Goal: Task Accomplishment & Management: Complete application form

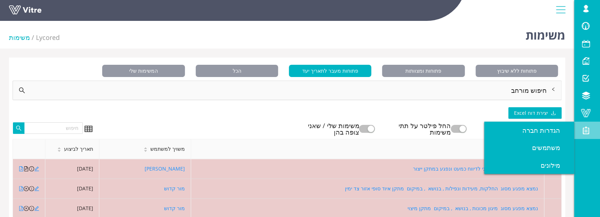
drag, startPoint x: 0, startPoint y: 0, endPoint x: 593, endPoint y: 127, distance: 606.8
click at [593, 127] on span at bounding box center [586, 130] width 18 height 9
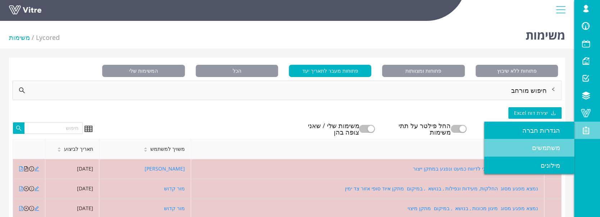
click at [555, 145] on span "משתמשים" at bounding box center [550, 147] width 37 height 9
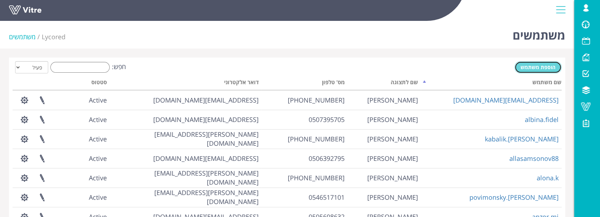
click at [542, 69] on span "הוספת משתמש" at bounding box center [537, 67] width 35 height 7
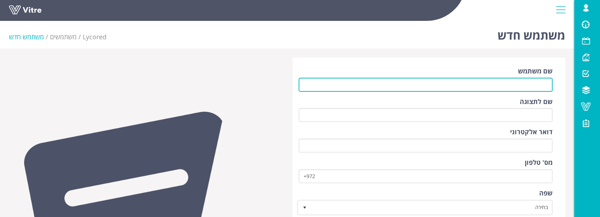
click at [551, 83] on input "שם משתמש" at bounding box center [426, 85] width 254 height 14
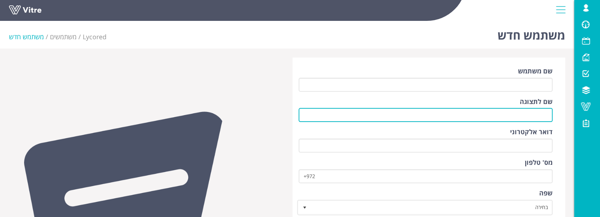
click at [533, 115] on input "שם לתצוגה" at bounding box center [426, 115] width 254 height 14
type input "גברו וורקו"
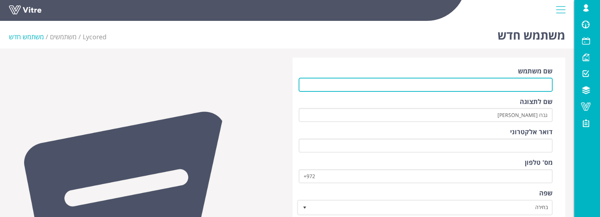
click at [533, 87] on input "שם משתמש" at bounding box center [426, 85] width 254 height 14
type input "/"
drag, startPoint x: 488, startPoint y: 86, endPoint x: 553, endPoint y: 85, distance: 65.1
click at [553, 85] on div "שם משתמש qebrv41@gamail.com שם לתצוגה גברו וורקו דואר אלקטרוני מס' טלפון +972 ש…" at bounding box center [428, 202] width 273 height 288
type input "[EMAIL_ADDRESS][DOMAIN_NAME]"
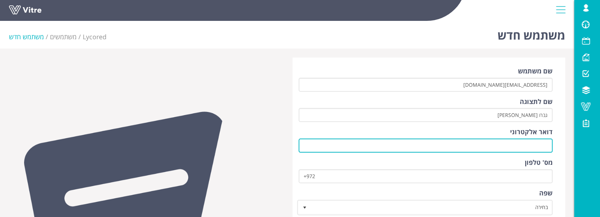
click at [541, 147] on input "דואר אלקטרוני" at bounding box center [426, 145] width 254 height 14
paste input "[EMAIL_ADDRESS][DOMAIN_NAME]"
type input "[EMAIL_ADDRESS][DOMAIN_NAME]"
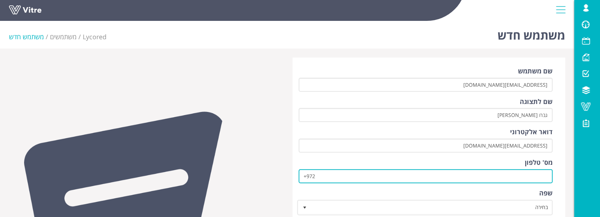
click at [528, 178] on input "+972" at bounding box center [426, 176] width 254 height 14
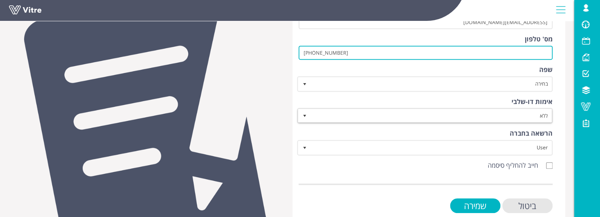
scroll to position [137, 0]
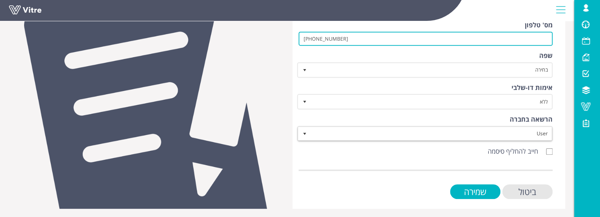
type input "[PHONE_NUMBER]"
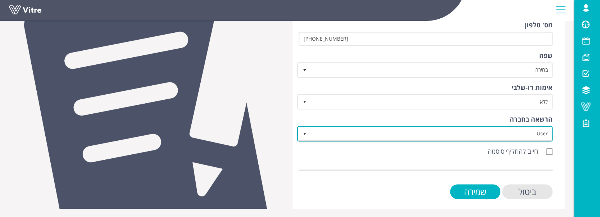
click at [483, 129] on span "User" at bounding box center [431, 133] width 241 height 13
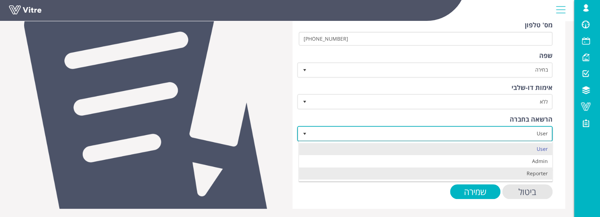
click at [521, 172] on li "Reporter" at bounding box center [425, 173] width 253 height 12
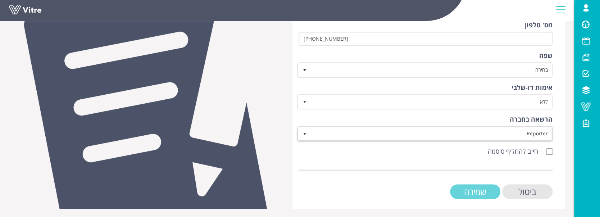
click at [480, 191] on input "שמירה" at bounding box center [475, 191] width 50 height 15
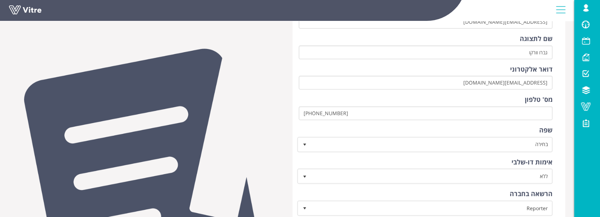
scroll to position [169, 0]
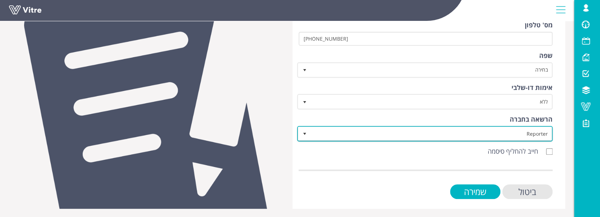
click at [483, 135] on span "Reporter" at bounding box center [431, 133] width 241 height 13
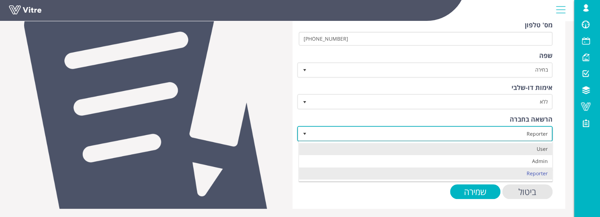
click at [507, 144] on li "User" at bounding box center [425, 149] width 253 height 12
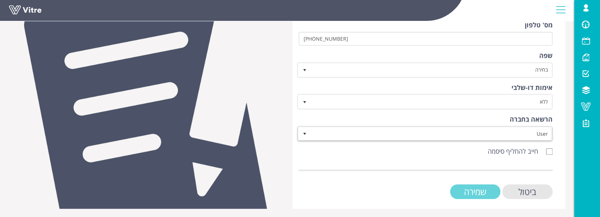
click at [485, 194] on input "שמירה" at bounding box center [475, 191] width 50 height 15
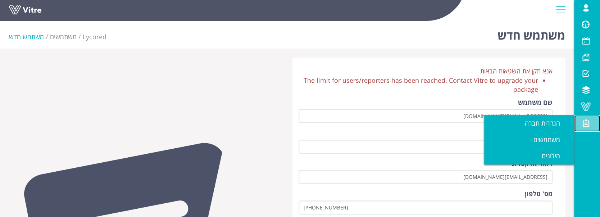
click at [582, 124] on span at bounding box center [586, 123] width 18 height 9
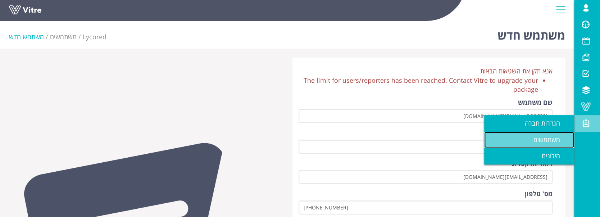
click at [548, 137] on span "משתמשים" at bounding box center [550, 139] width 35 height 9
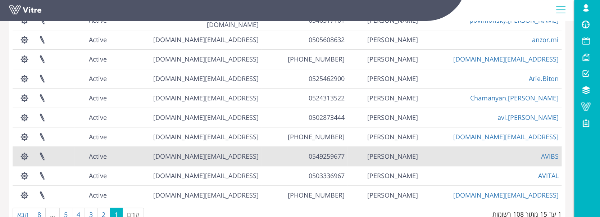
scroll to position [192, 0]
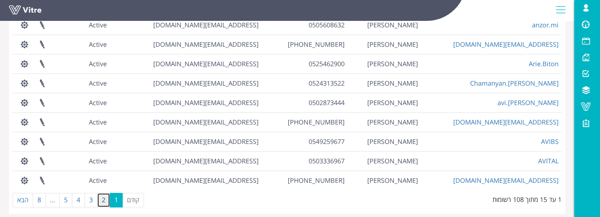
click at [104, 197] on link "2" at bounding box center [103, 200] width 13 height 14
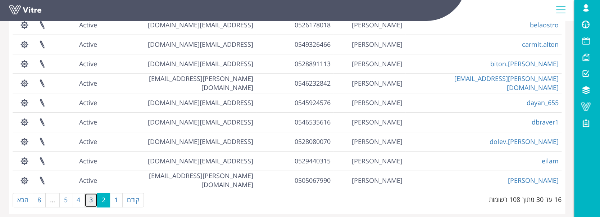
click at [95, 199] on link "3" at bounding box center [91, 200] width 13 height 14
click at [90, 199] on link "3" at bounding box center [91, 200] width 13 height 14
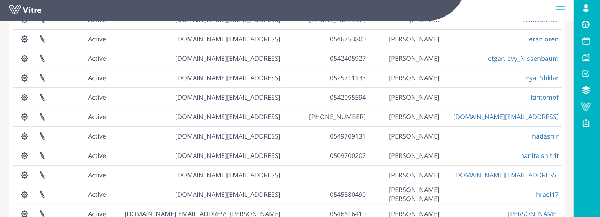
scroll to position [96, 0]
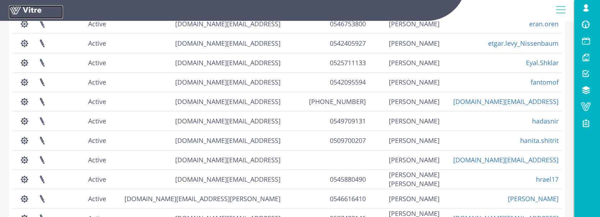
click at [24, 6] on link at bounding box center [36, 11] width 54 height 13
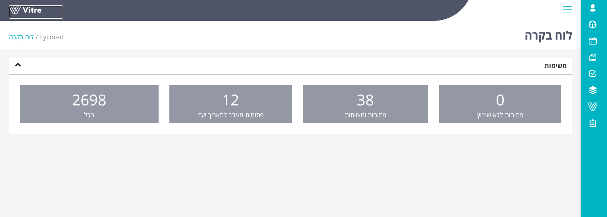
click at [23, 7] on link at bounding box center [36, 11] width 54 height 13
click at [598, 109] on span at bounding box center [593, 106] width 18 height 9
